Goal: Subscribe to service/newsletter

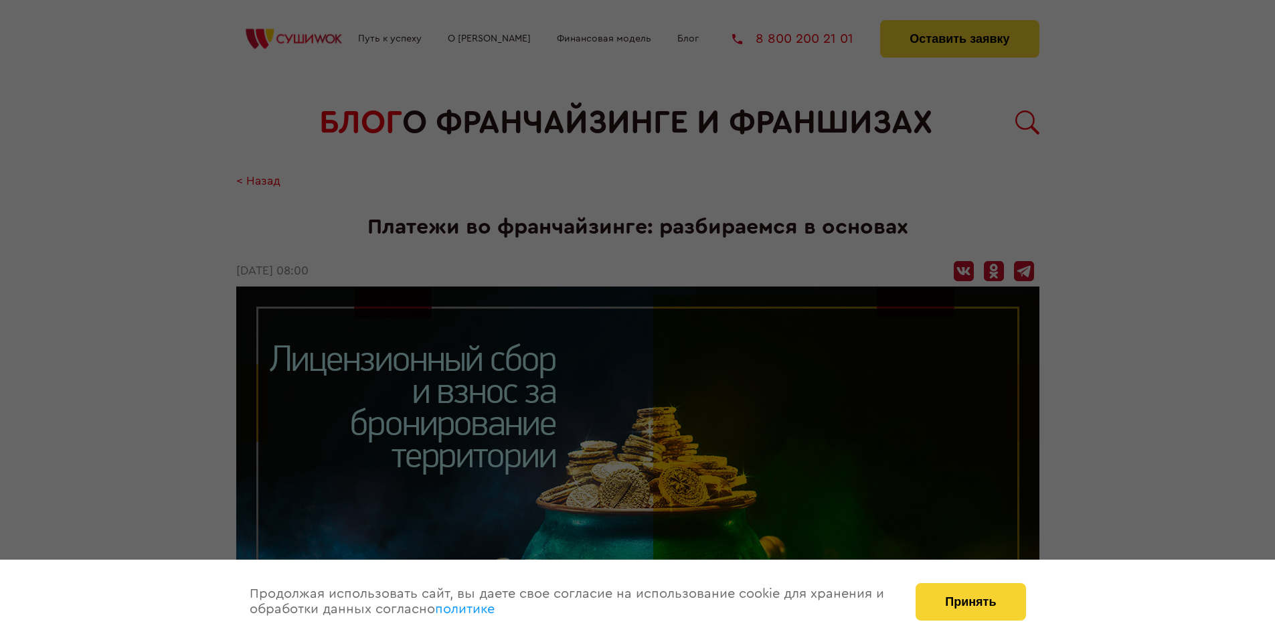
scroll to position [1826, 0]
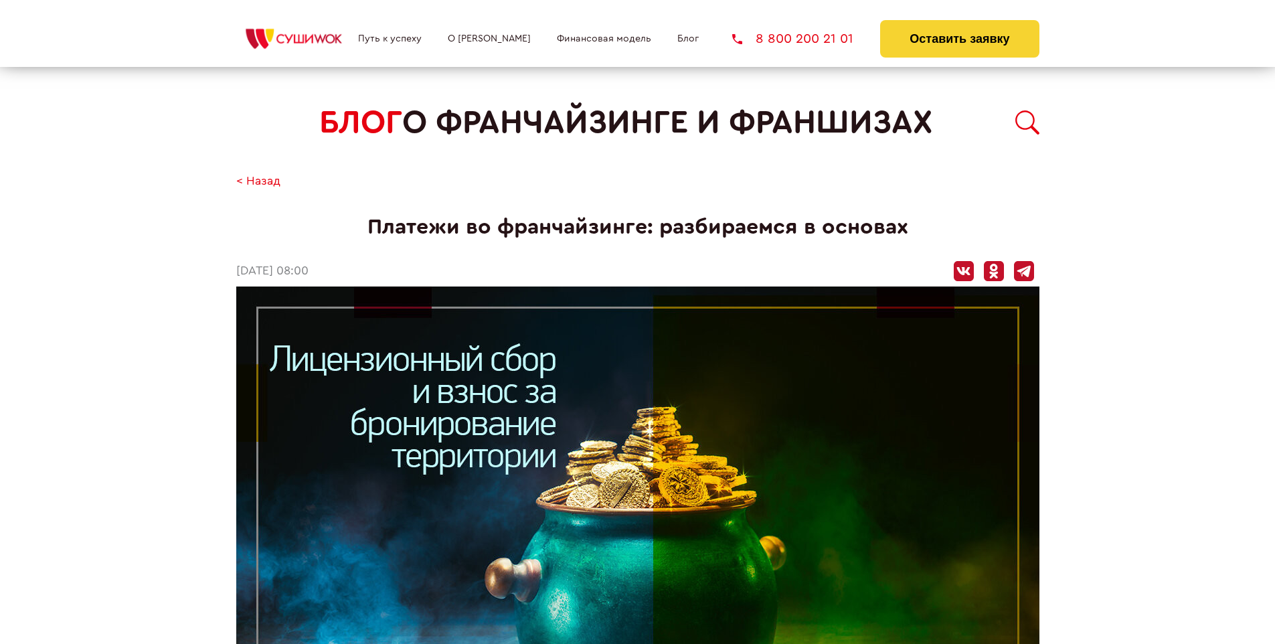
scroll to position [1826, 0]
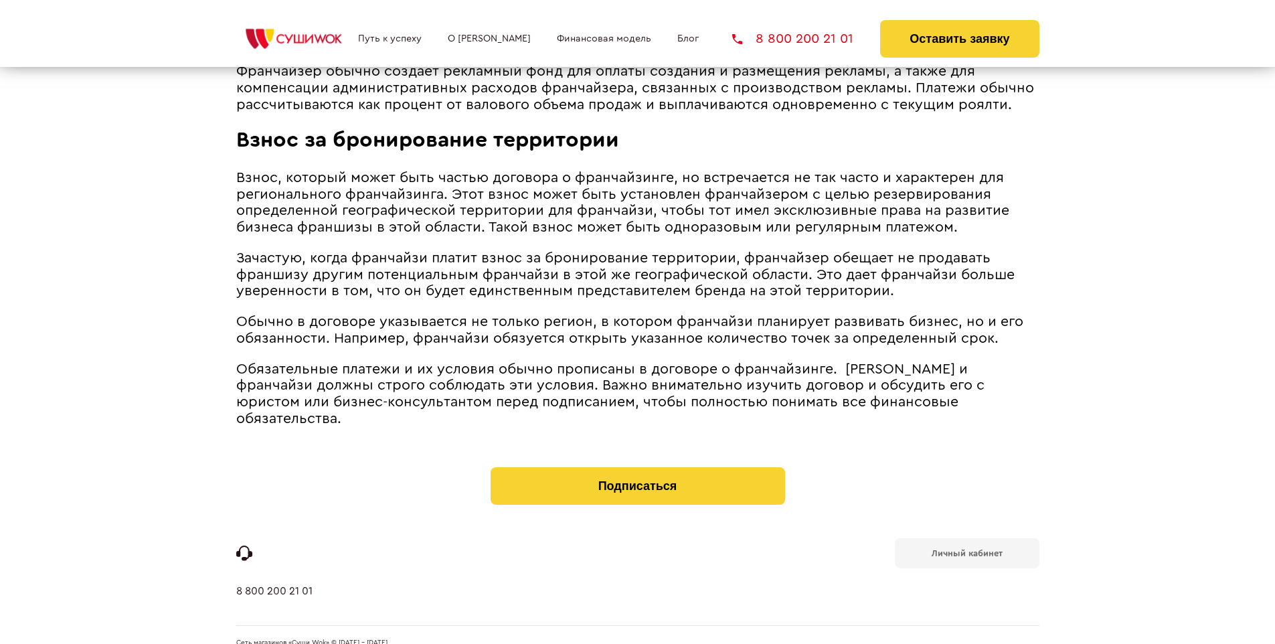
click at [967, 549] on b "Личный кабинет" at bounding box center [967, 553] width 71 height 9
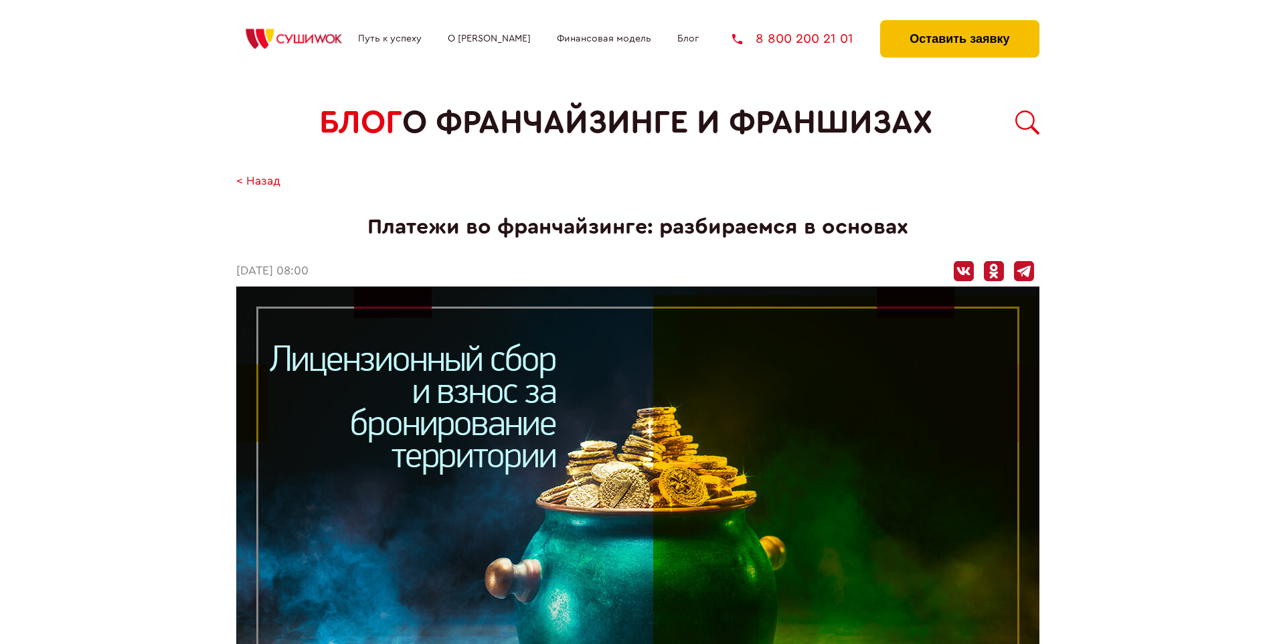
click at [959, 23] on button "Оставить заявку" at bounding box center [959, 38] width 159 height 37
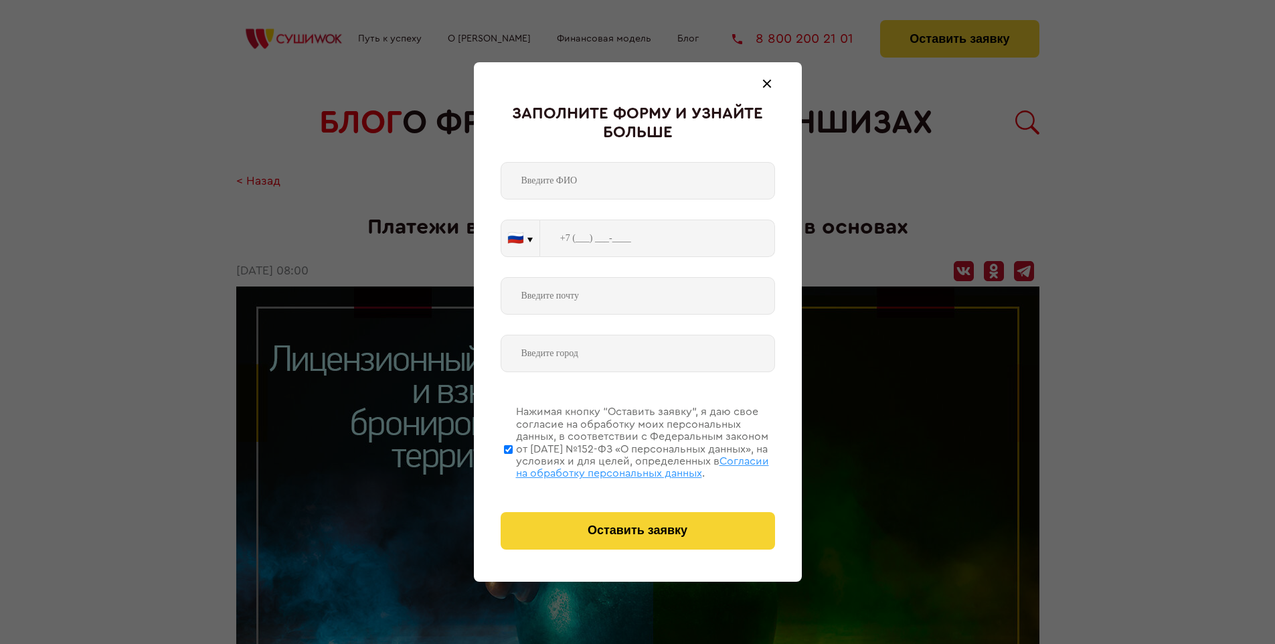
click at [621, 465] on span "Согласии на обработку персональных данных" at bounding box center [642, 467] width 253 height 23
click at [513, 465] on input "Нажимая кнопку “Оставить заявку”, я даю свое согласие на обработку моих персона…" at bounding box center [508, 449] width 9 height 107
checkbox input "false"
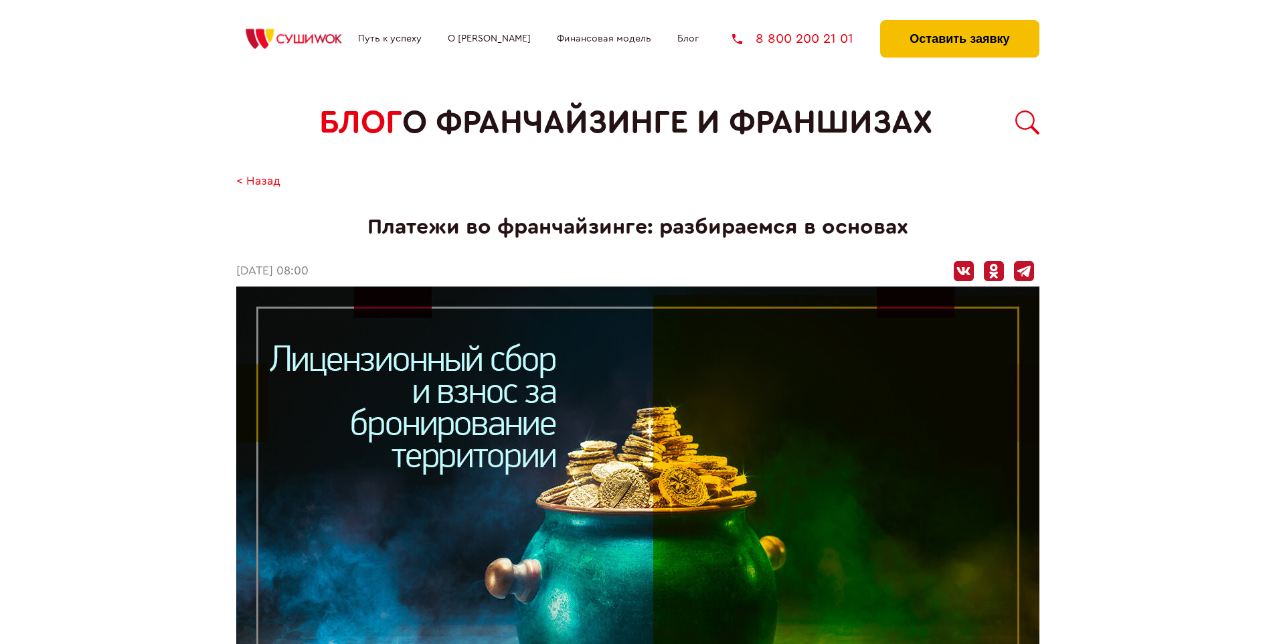
click at [959, 23] on button "Оставить заявку" at bounding box center [959, 38] width 159 height 37
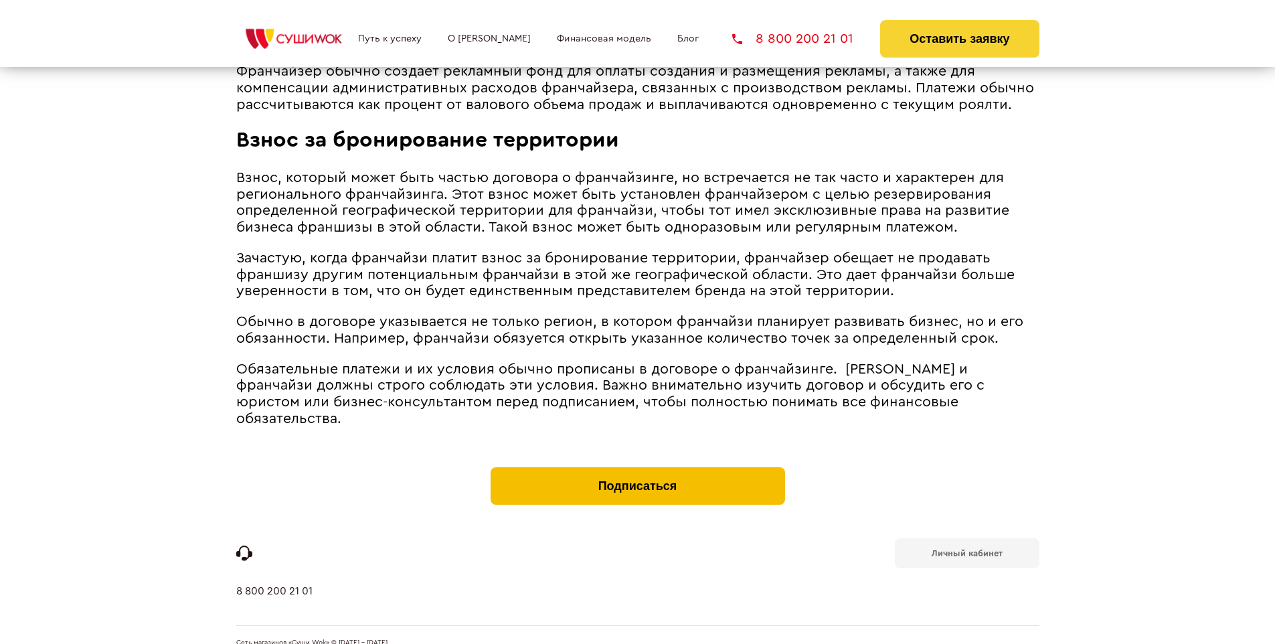
click at [637, 467] on button "Подписаться" at bounding box center [638, 485] width 295 height 37
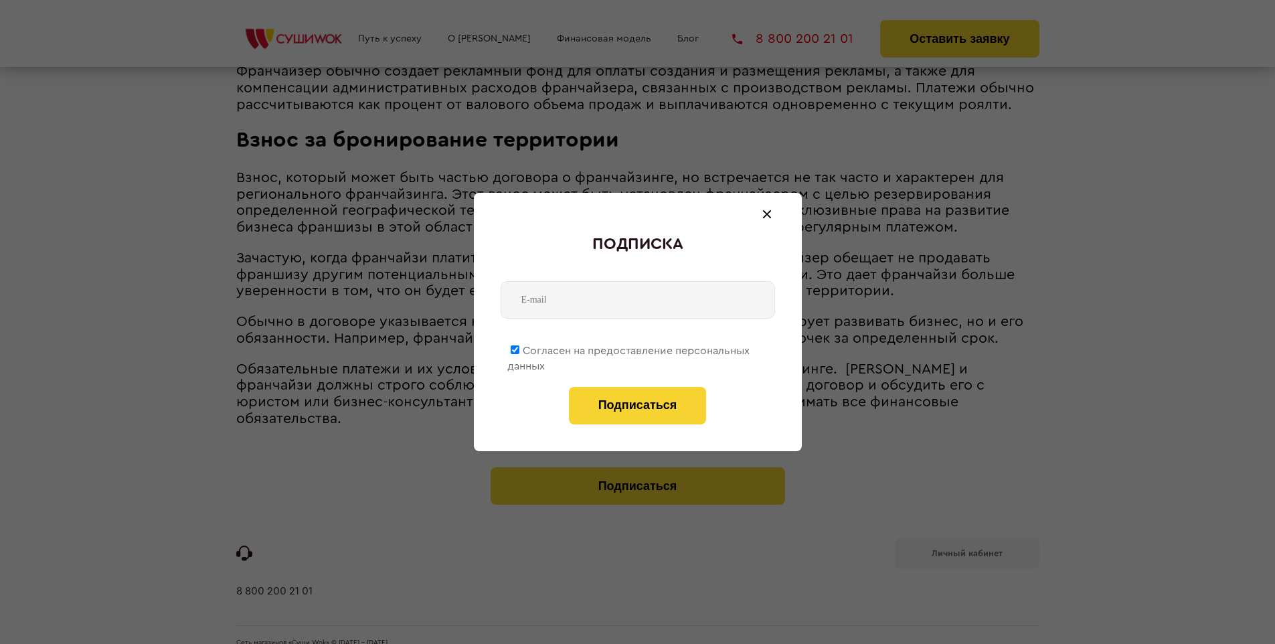
click at [629, 348] on span "Согласен на предоставление персональных данных" at bounding box center [628, 358] width 242 height 26
click at [519, 348] on input "Согласен на предоставление персональных данных" at bounding box center [515, 349] width 9 height 9
checkbox input "false"
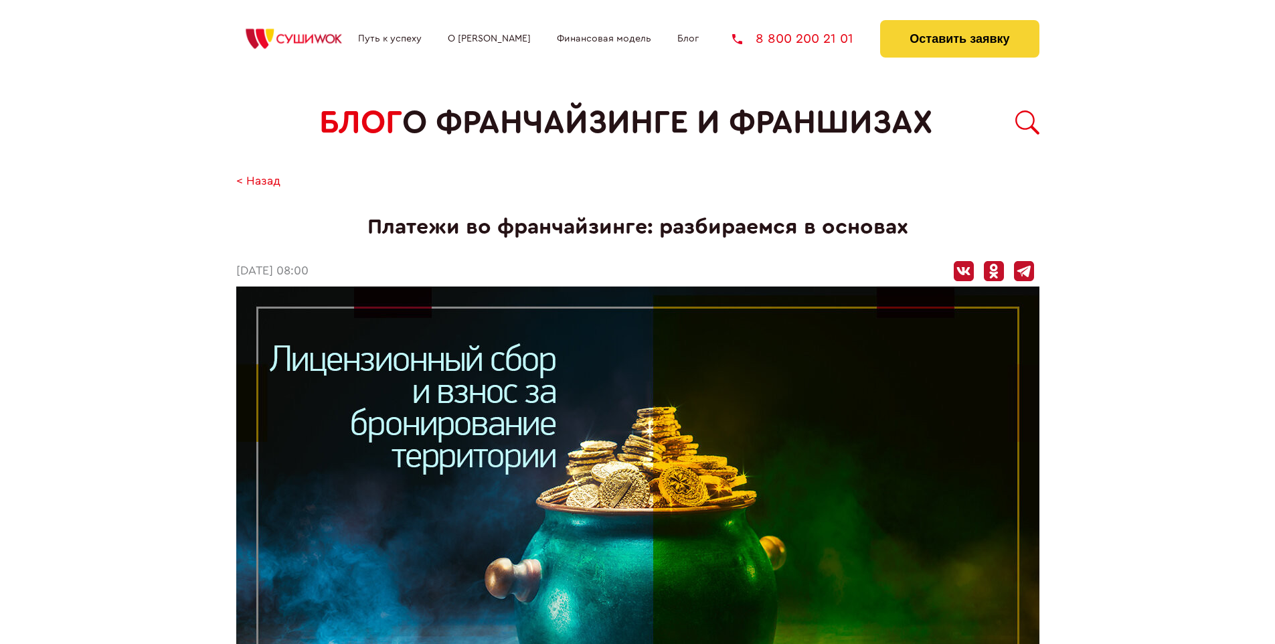
scroll to position [1826, 0]
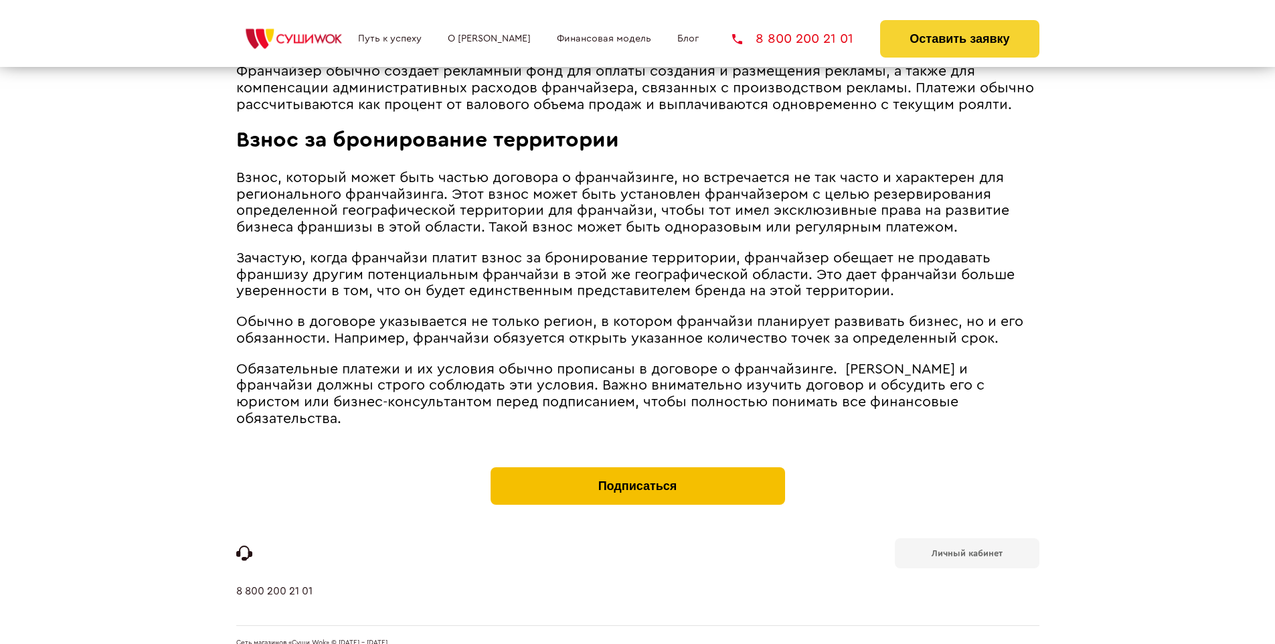
click at [637, 467] on button "Подписаться" at bounding box center [638, 485] width 295 height 37
